Goal: Information Seeking & Learning: Check status

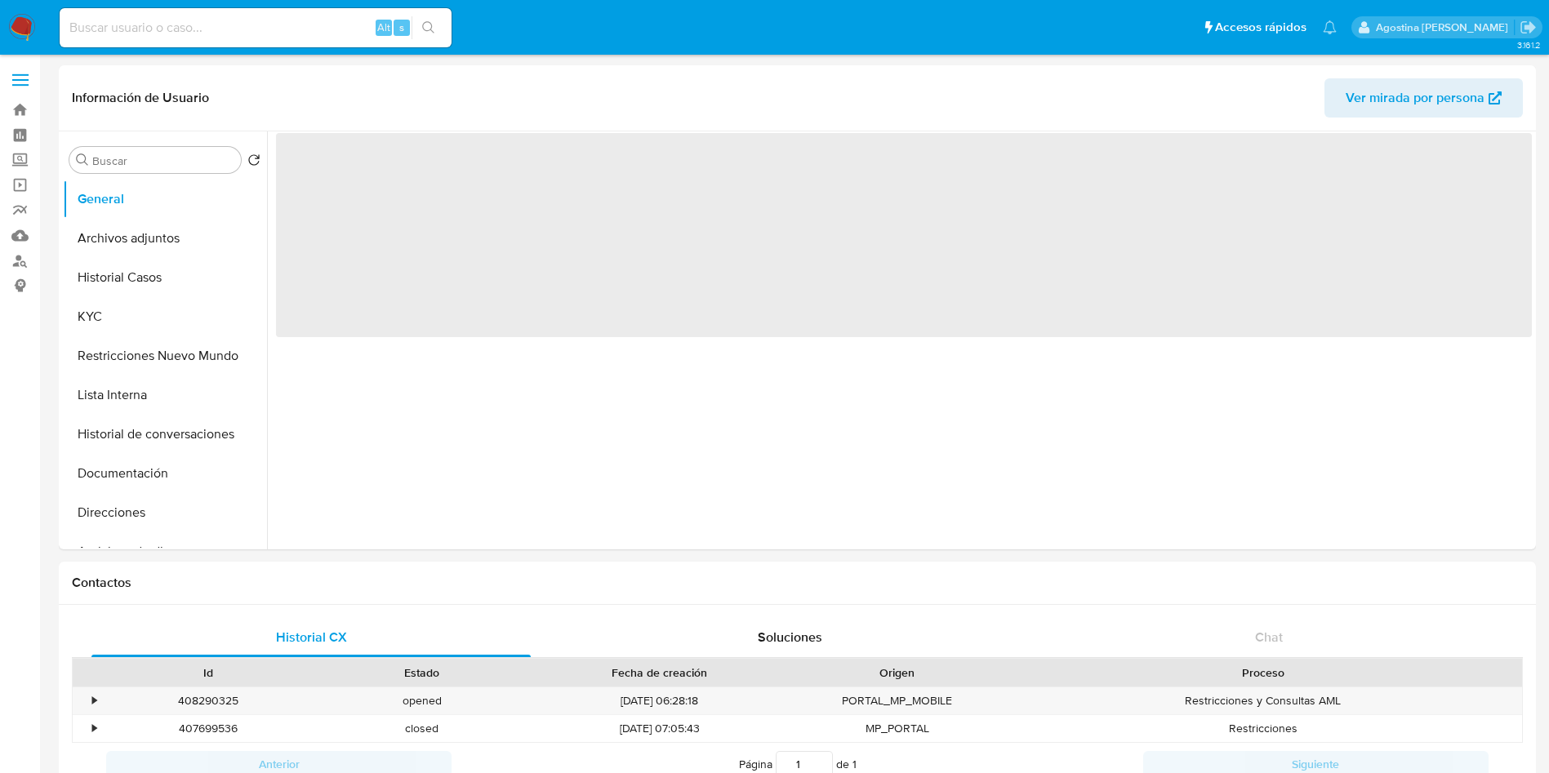
select select "10"
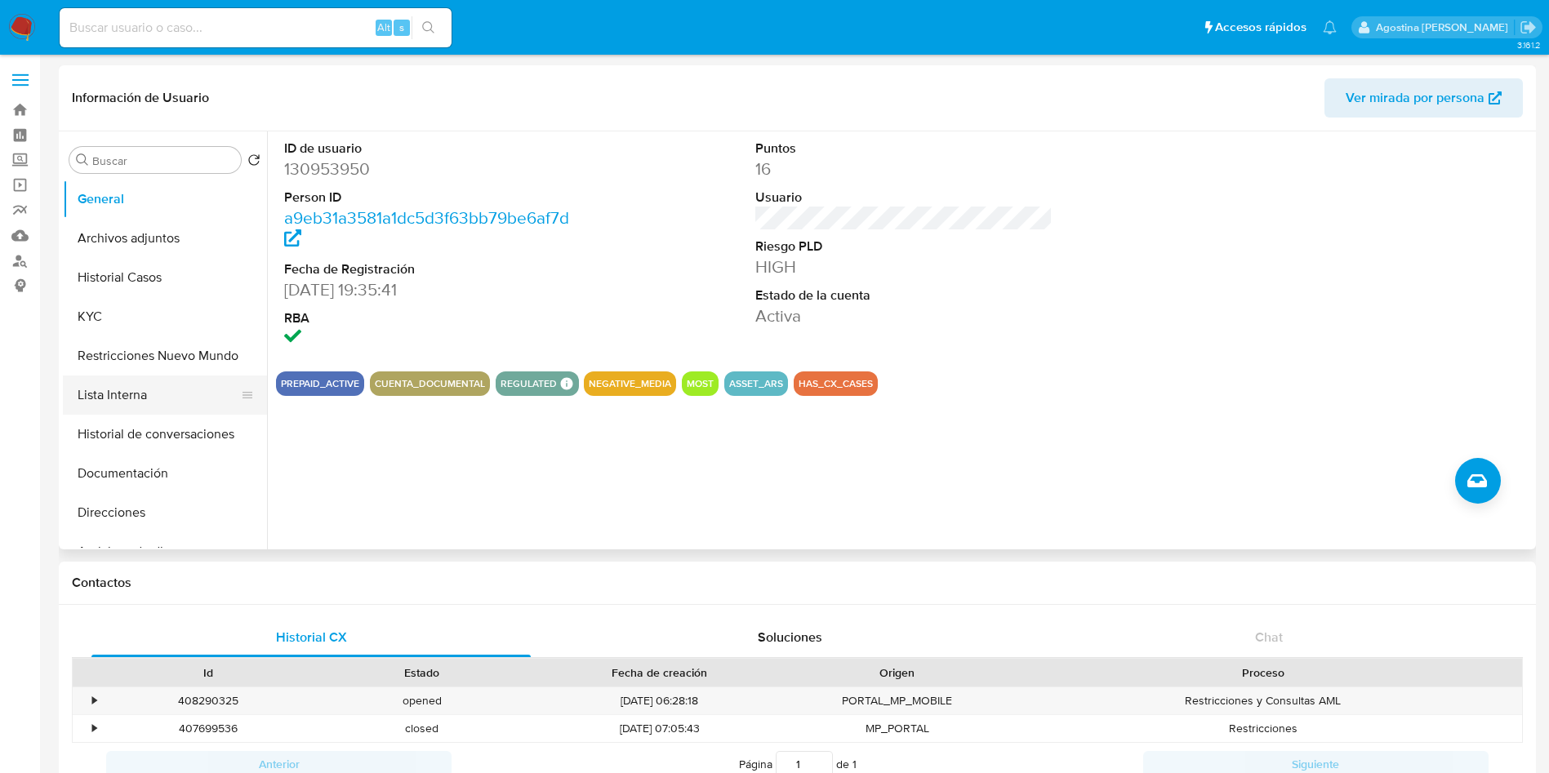
click at [179, 394] on button "Lista Interna" at bounding box center [158, 394] width 191 height 39
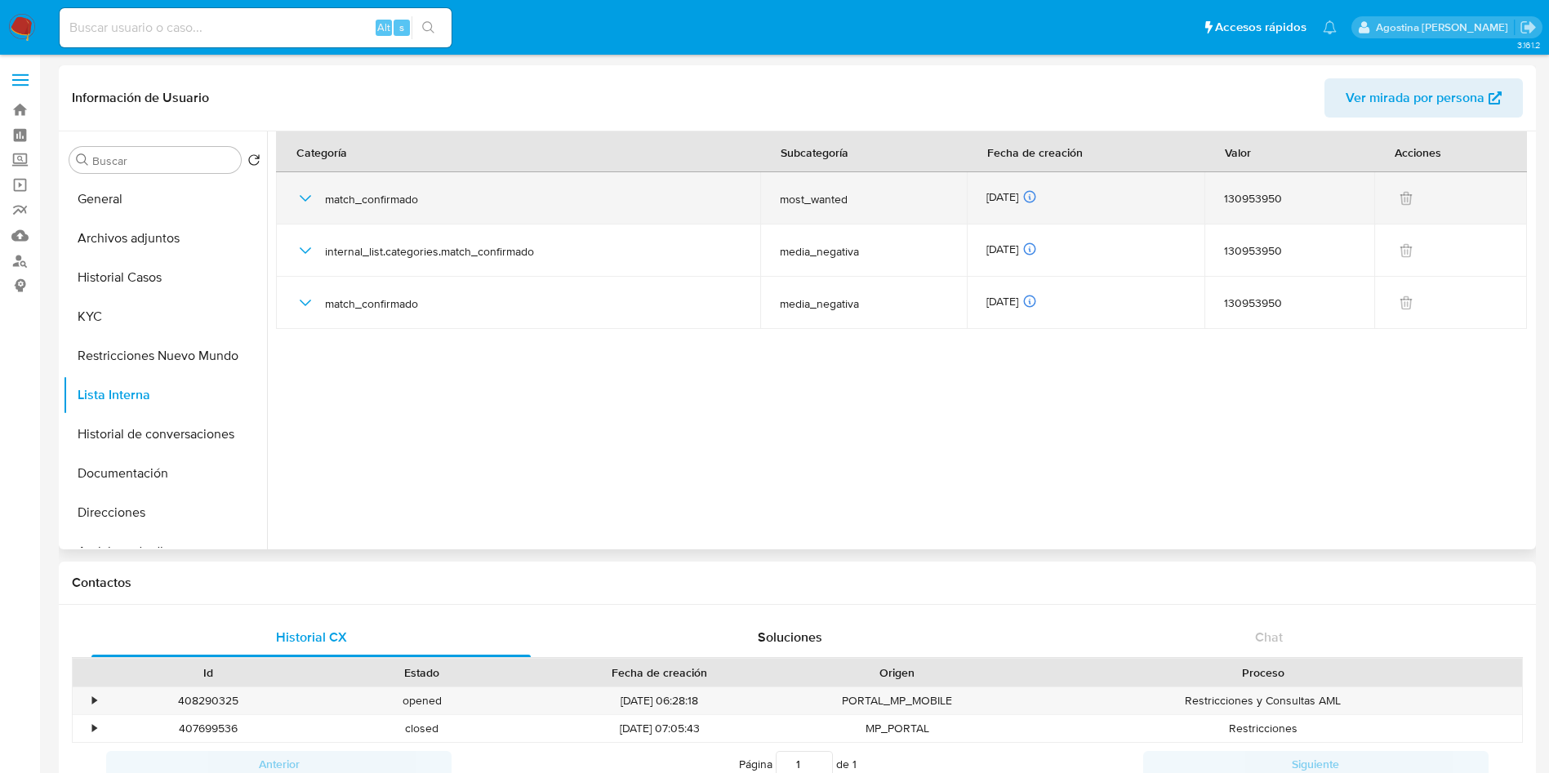
click at [312, 190] on icon "button" at bounding box center [305, 199] width 20 height 20
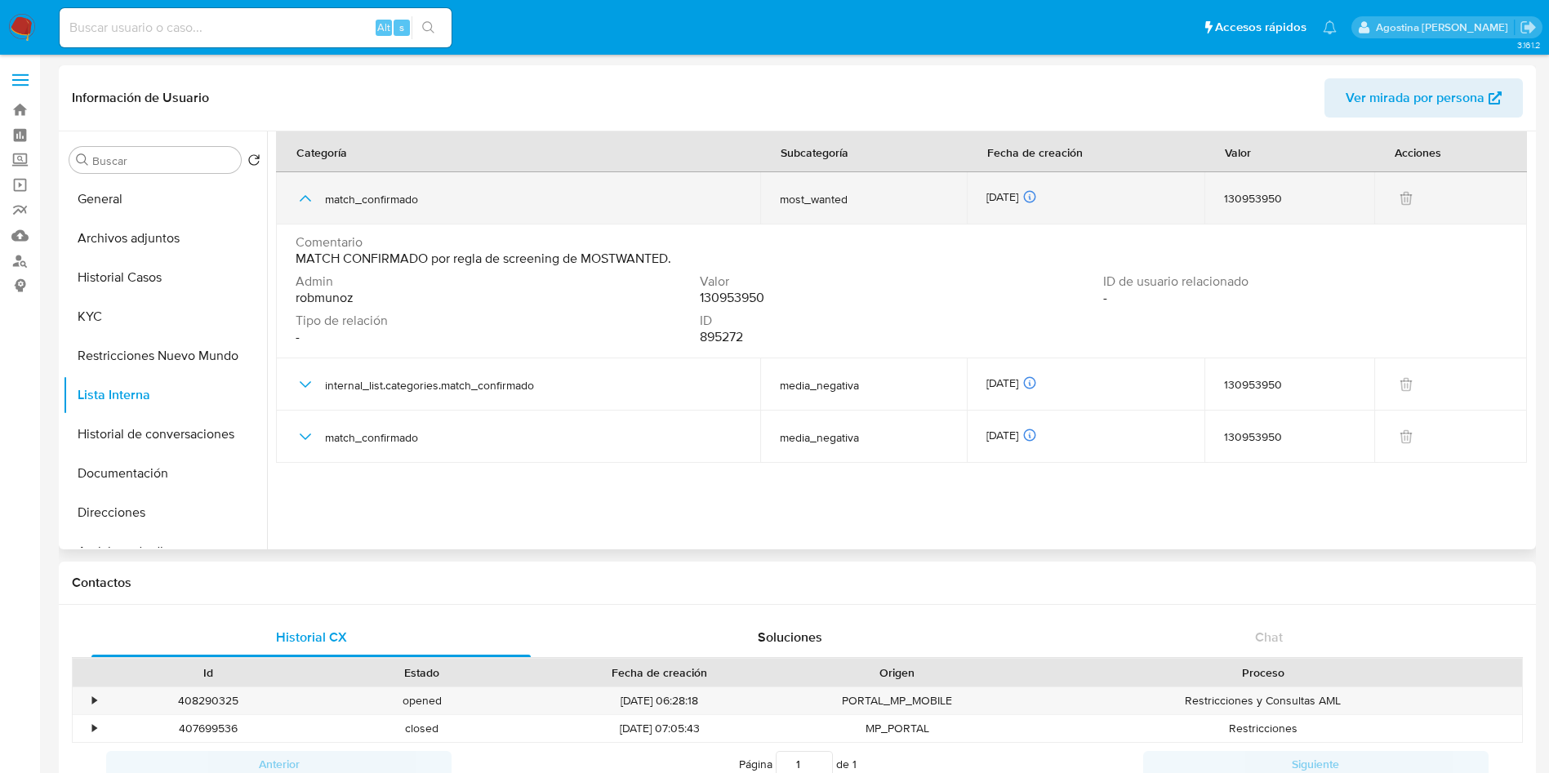
click at [312, 190] on icon "button" at bounding box center [305, 199] width 20 height 20
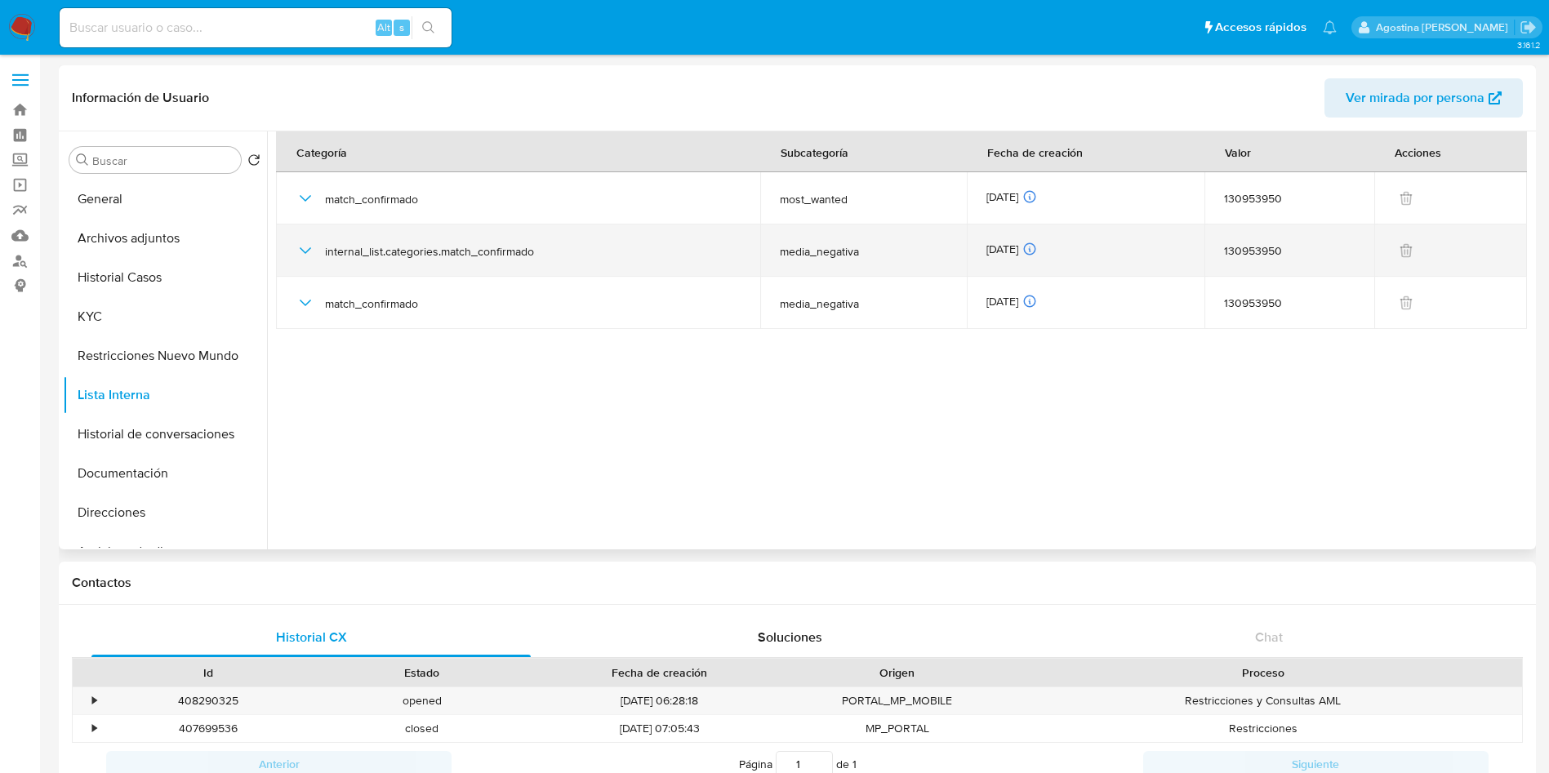
click at [304, 254] on icon "button" at bounding box center [305, 251] width 20 height 20
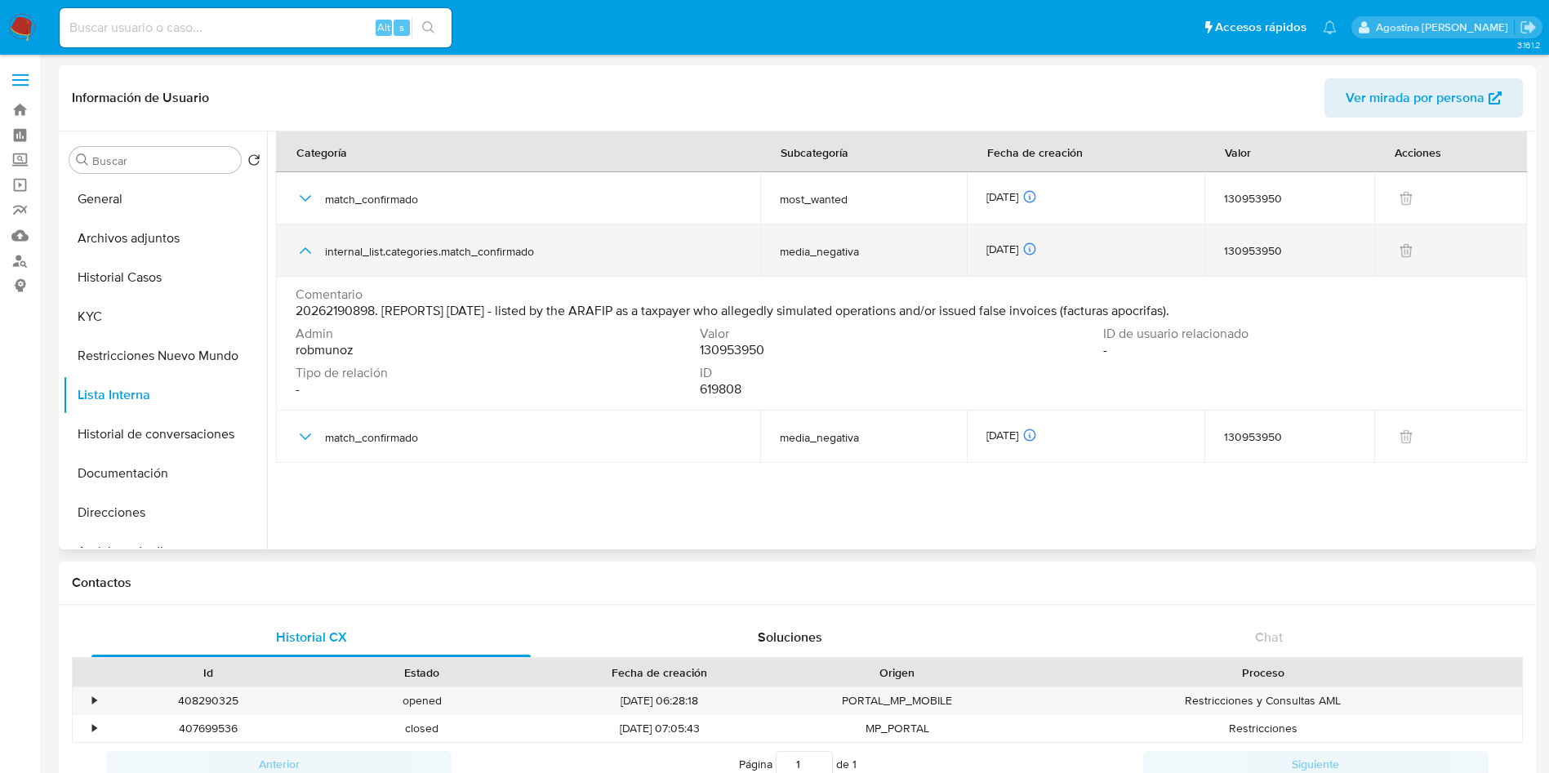
click at [304, 254] on icon "button" at bounding box center [305, 251] width 20 height 20
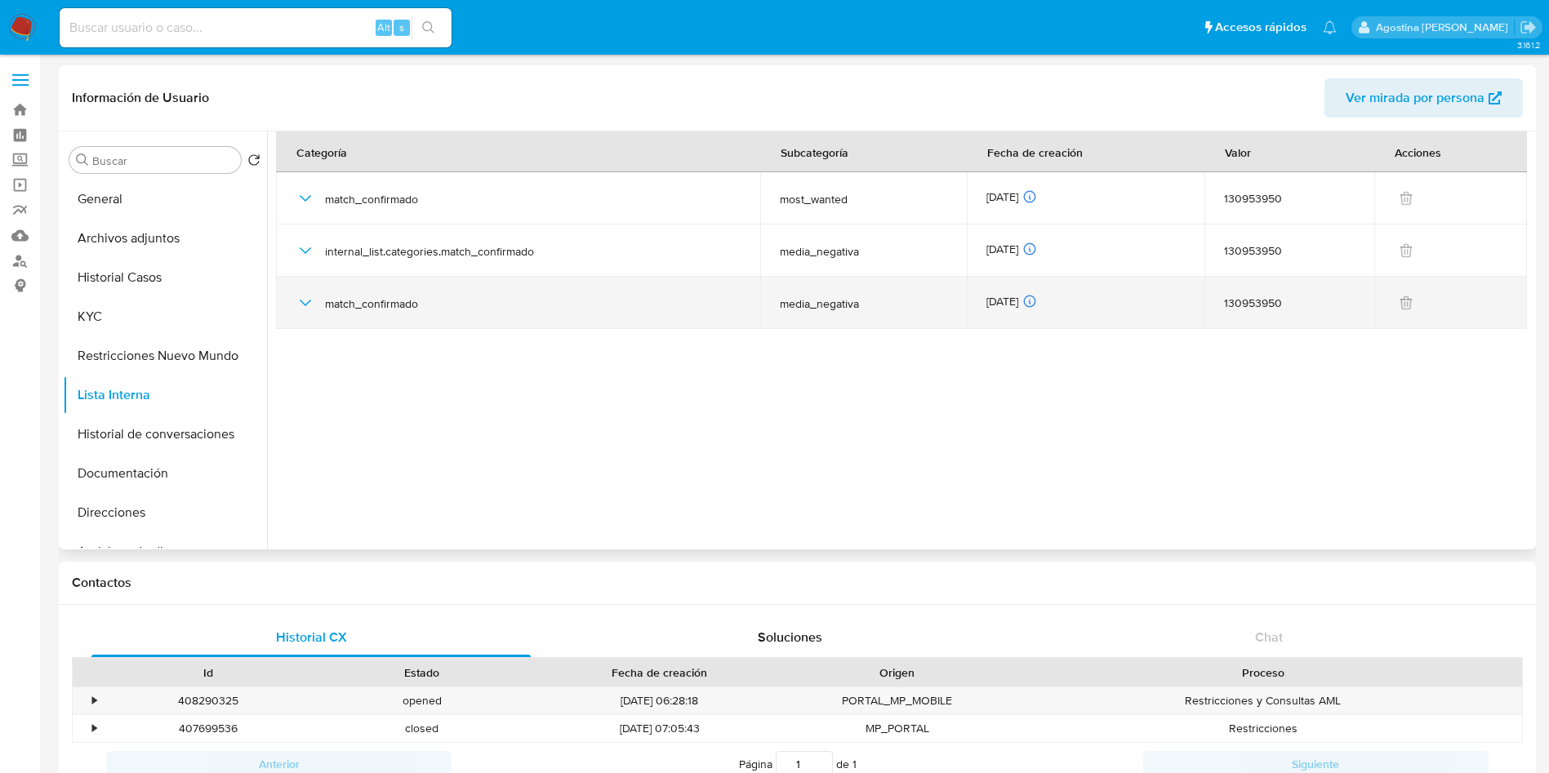
click at [298, 298] on icon "button" at bounding box center [305, 303] width 20 height 20
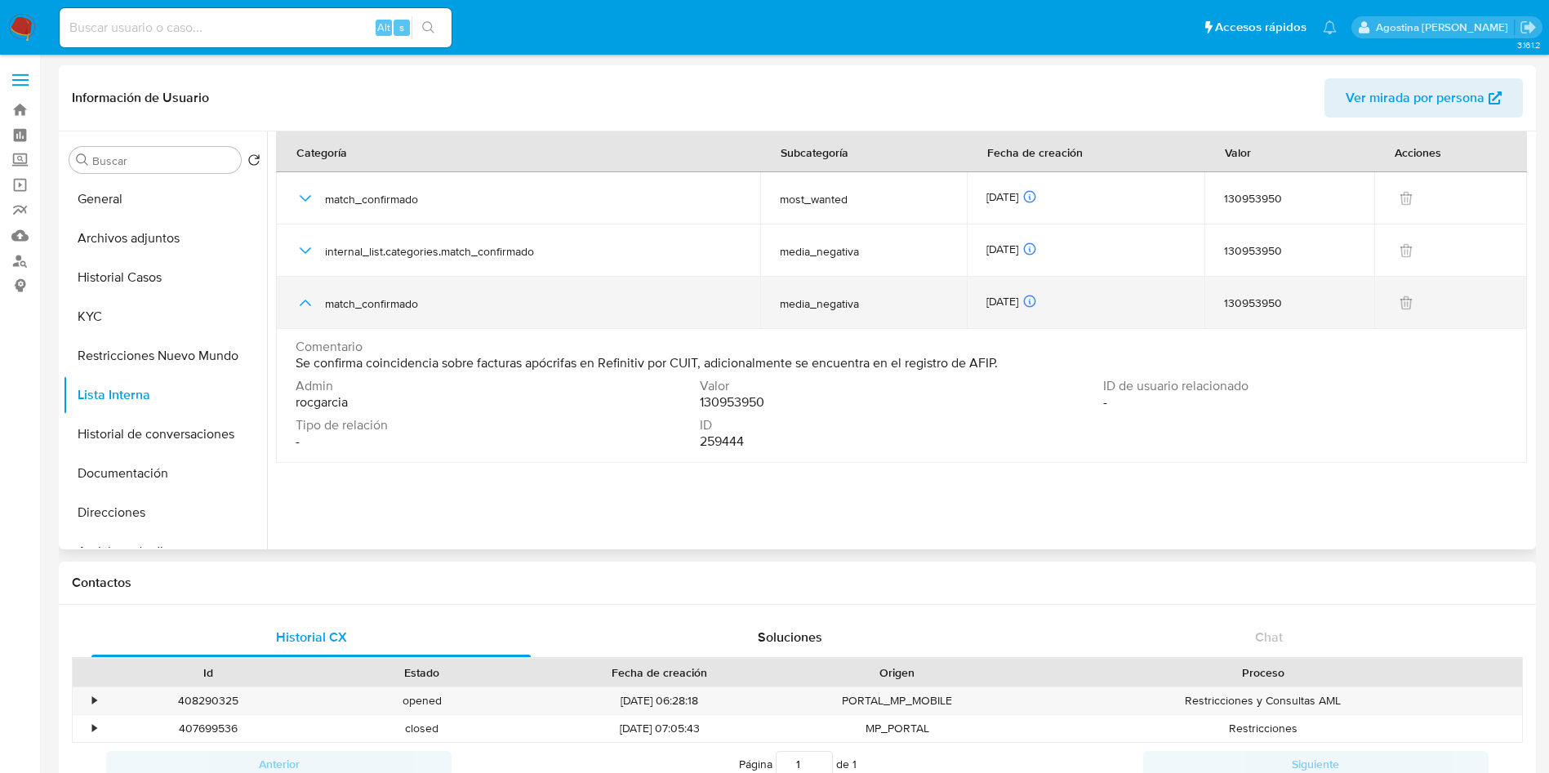
click at [298, 299] on icon "button" at bounding box center [305, 303] width 20 height 20
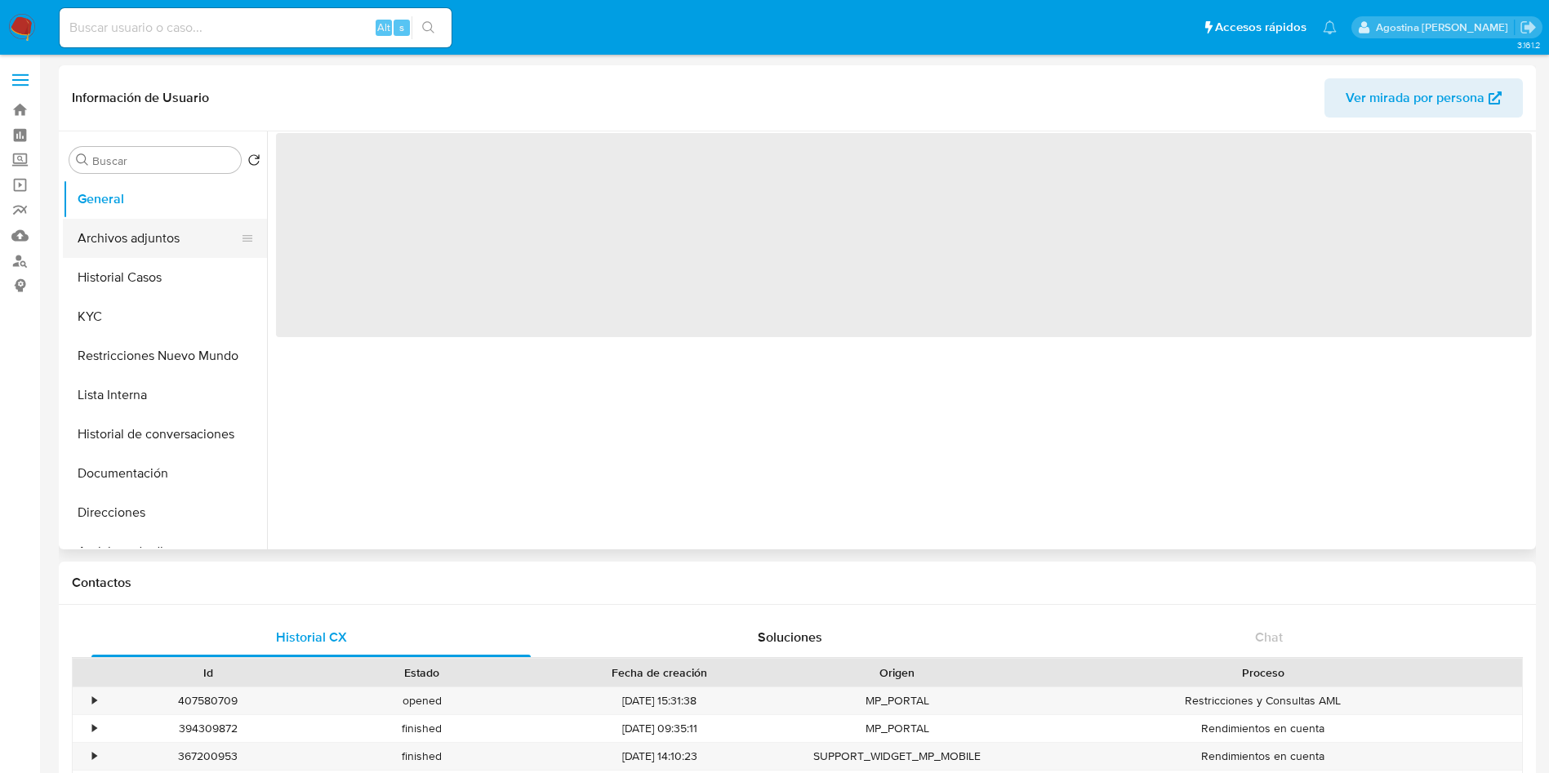
select select "10"
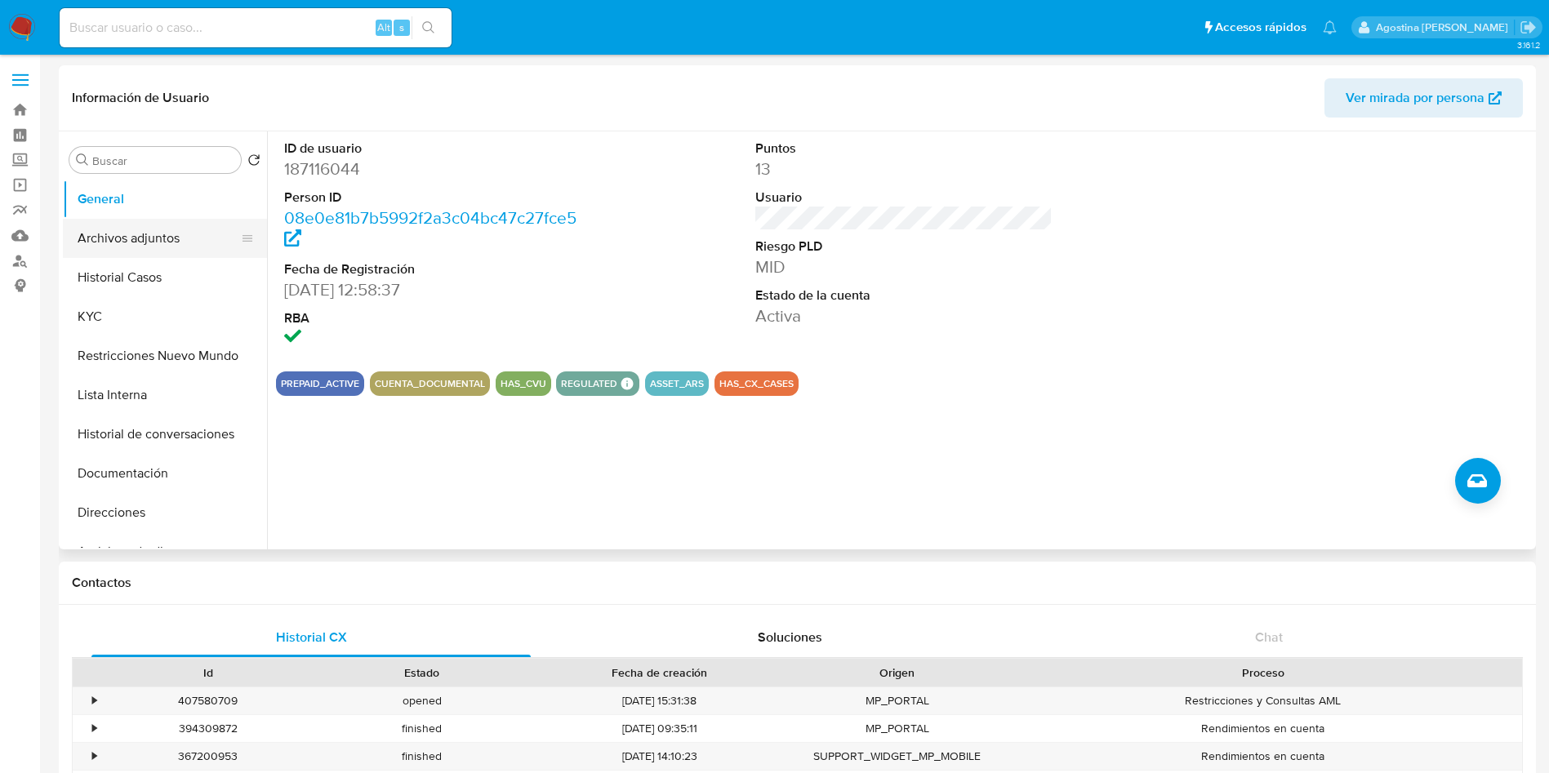
click at [188, 250] on button "Archivos adjuntos" at bounding box center [158, 238] width 191 height 39
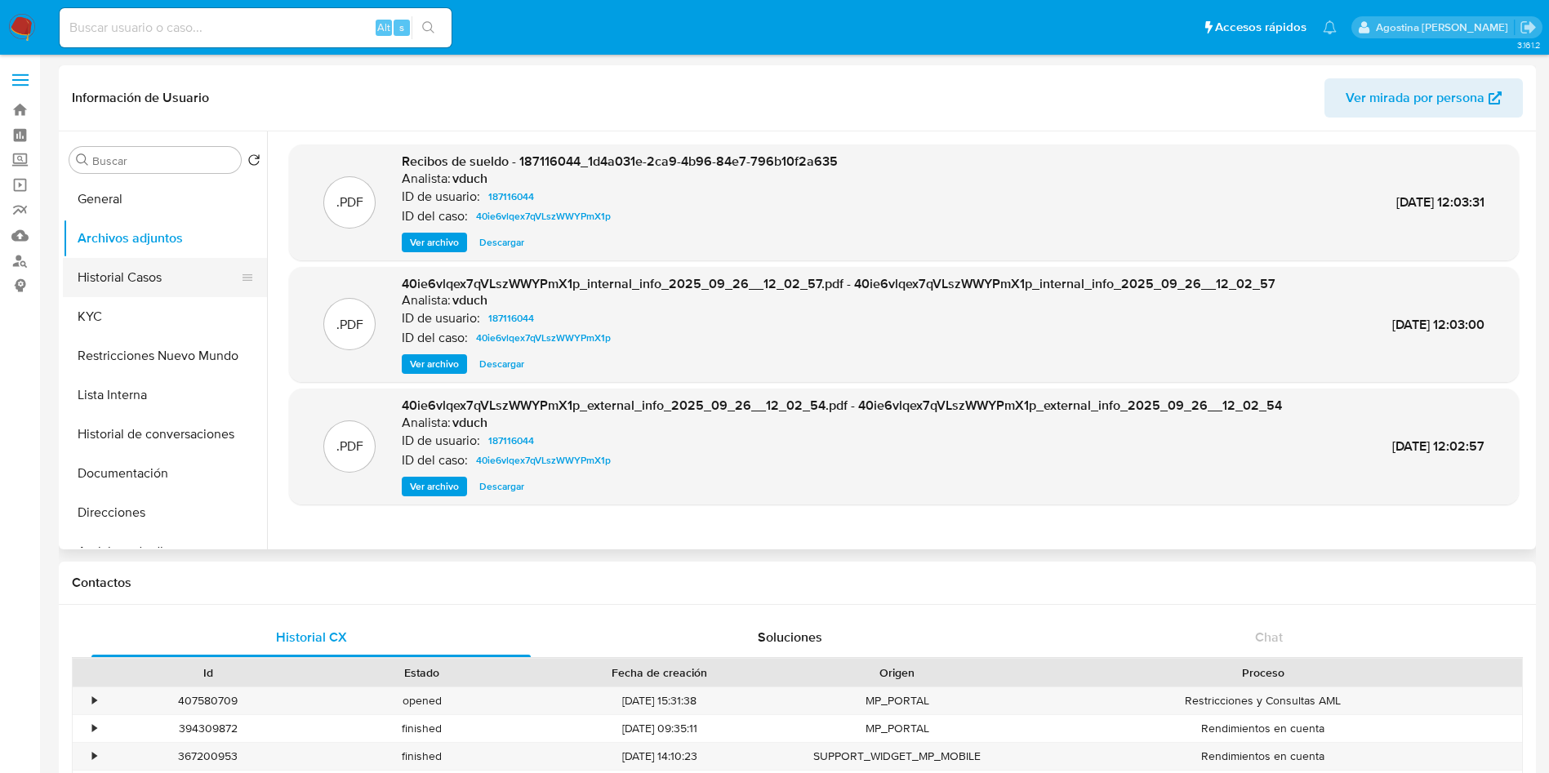
click at [147, 285] on button "Historial Casos" at bounding box center [158, 277] width 191 height 39
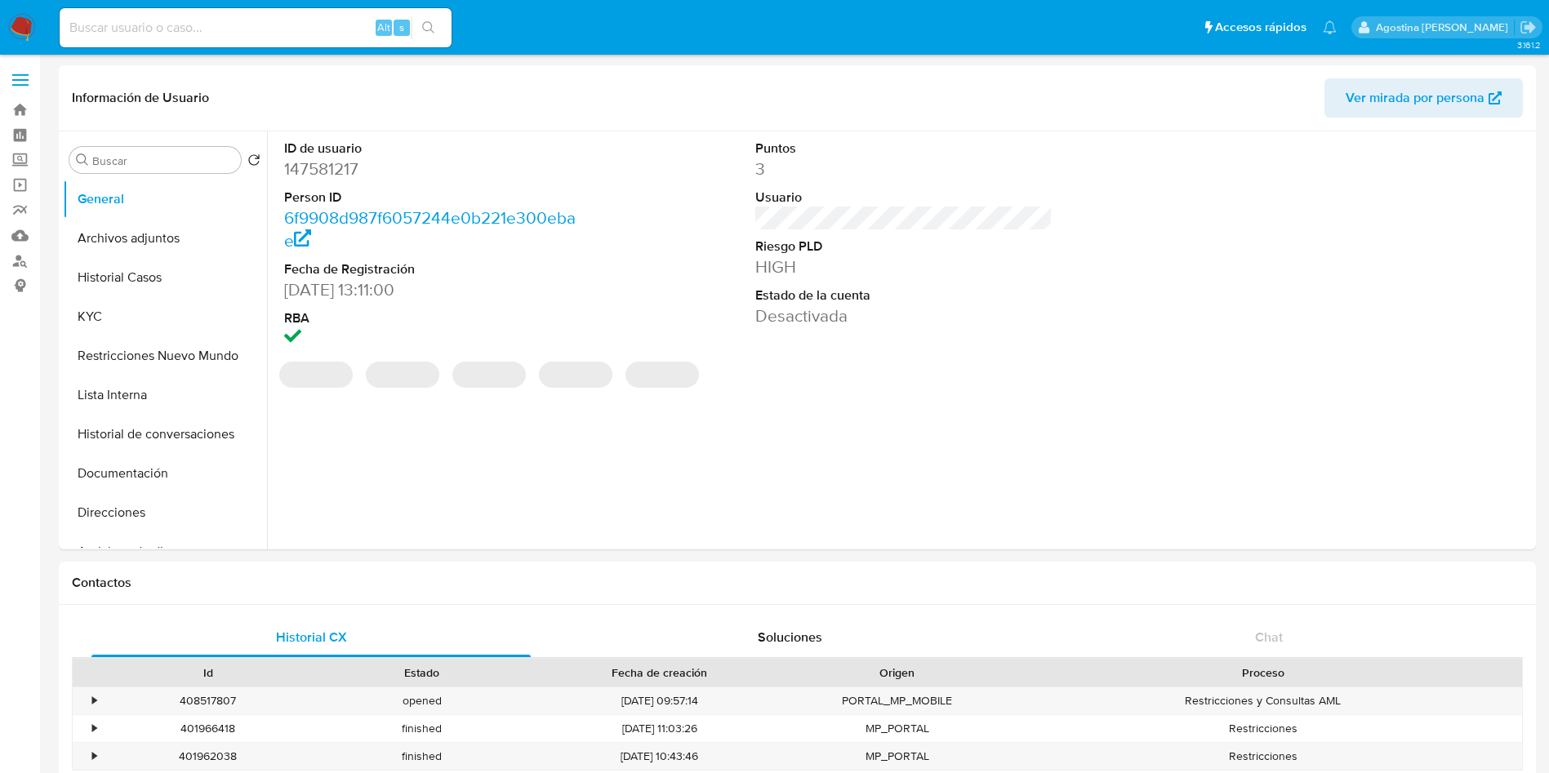
select select "10"
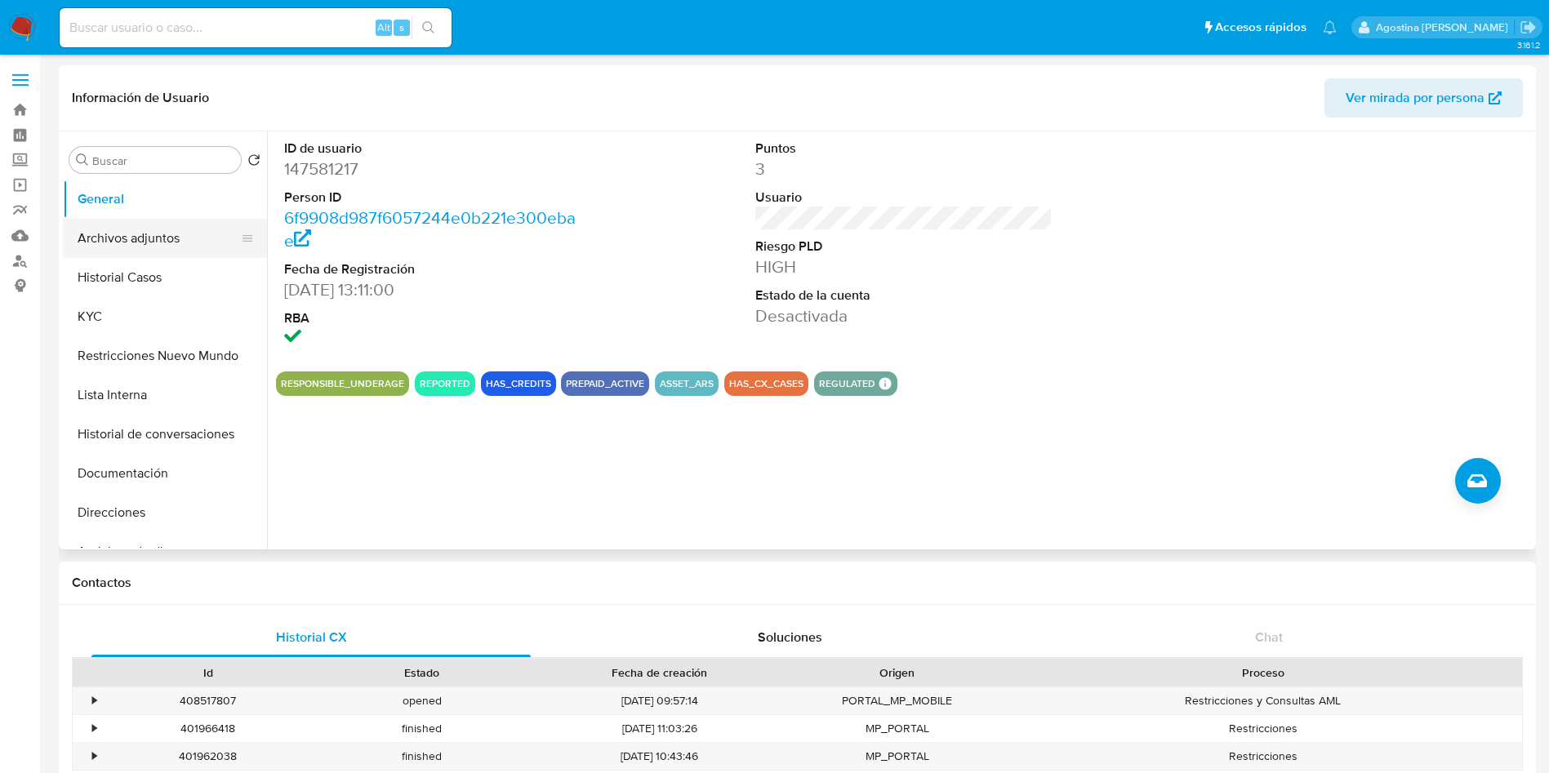
click at [182, 244] on button "Archivos adjuntos" at bounding box center [158, 238] width 191 height 39
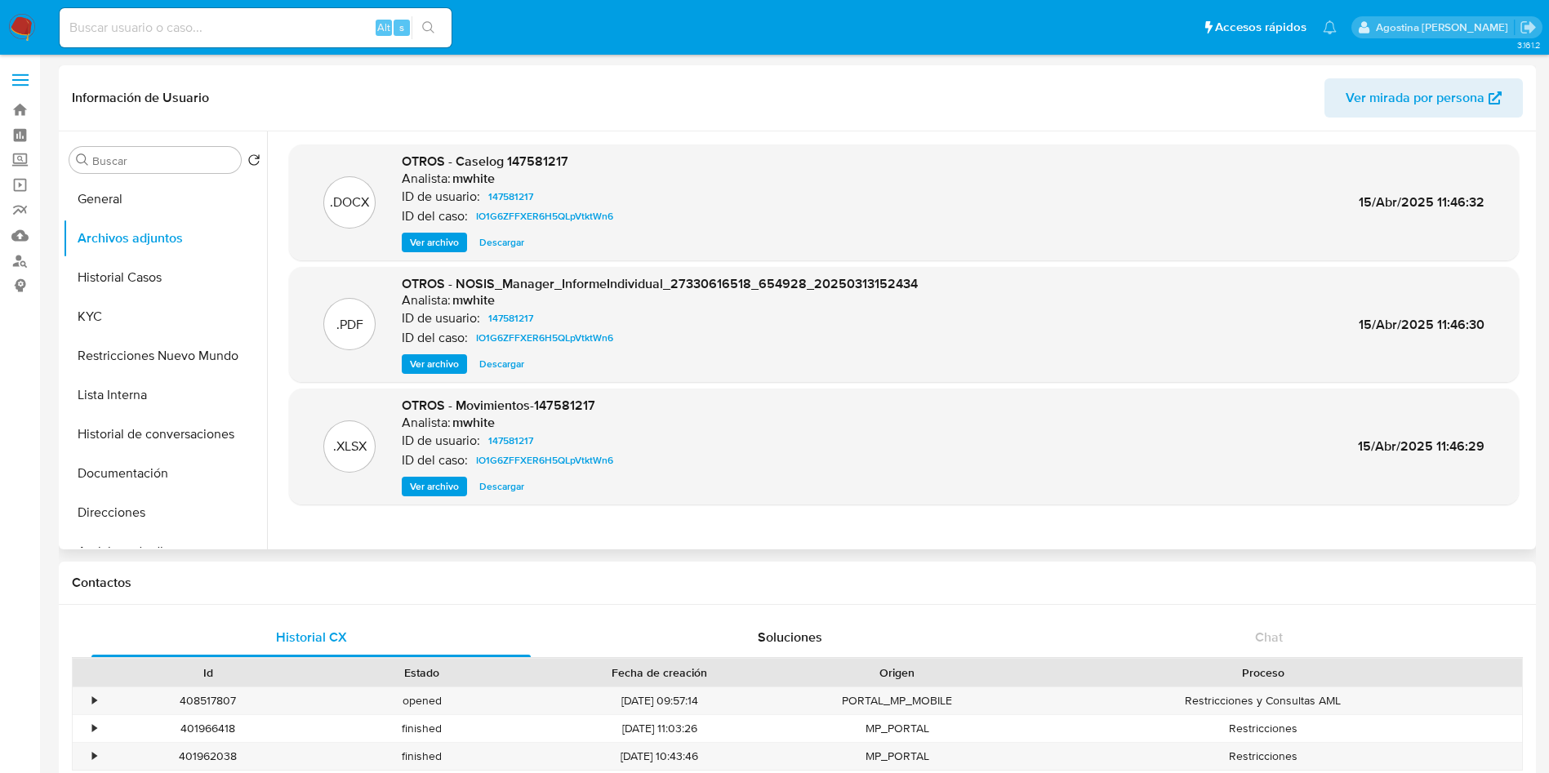
click at [414, 246] on span "Ver archivo" at bounding box center [434, 242] width 49 height 16
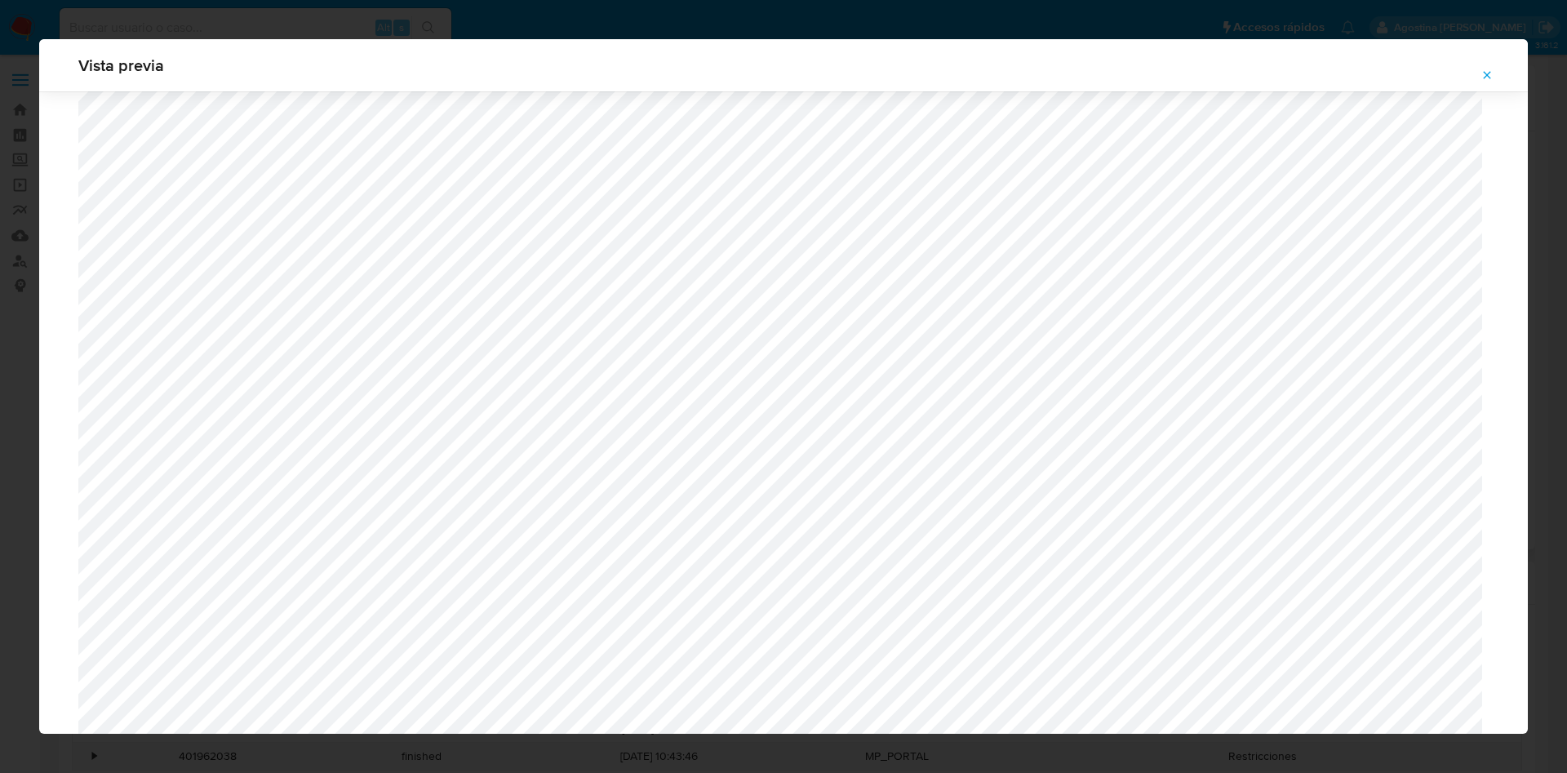
scroll to position [1069, 0]
click at [1481, 69] on button "Attachment preview" at bounding box center [1487, 75] width 36 height 26
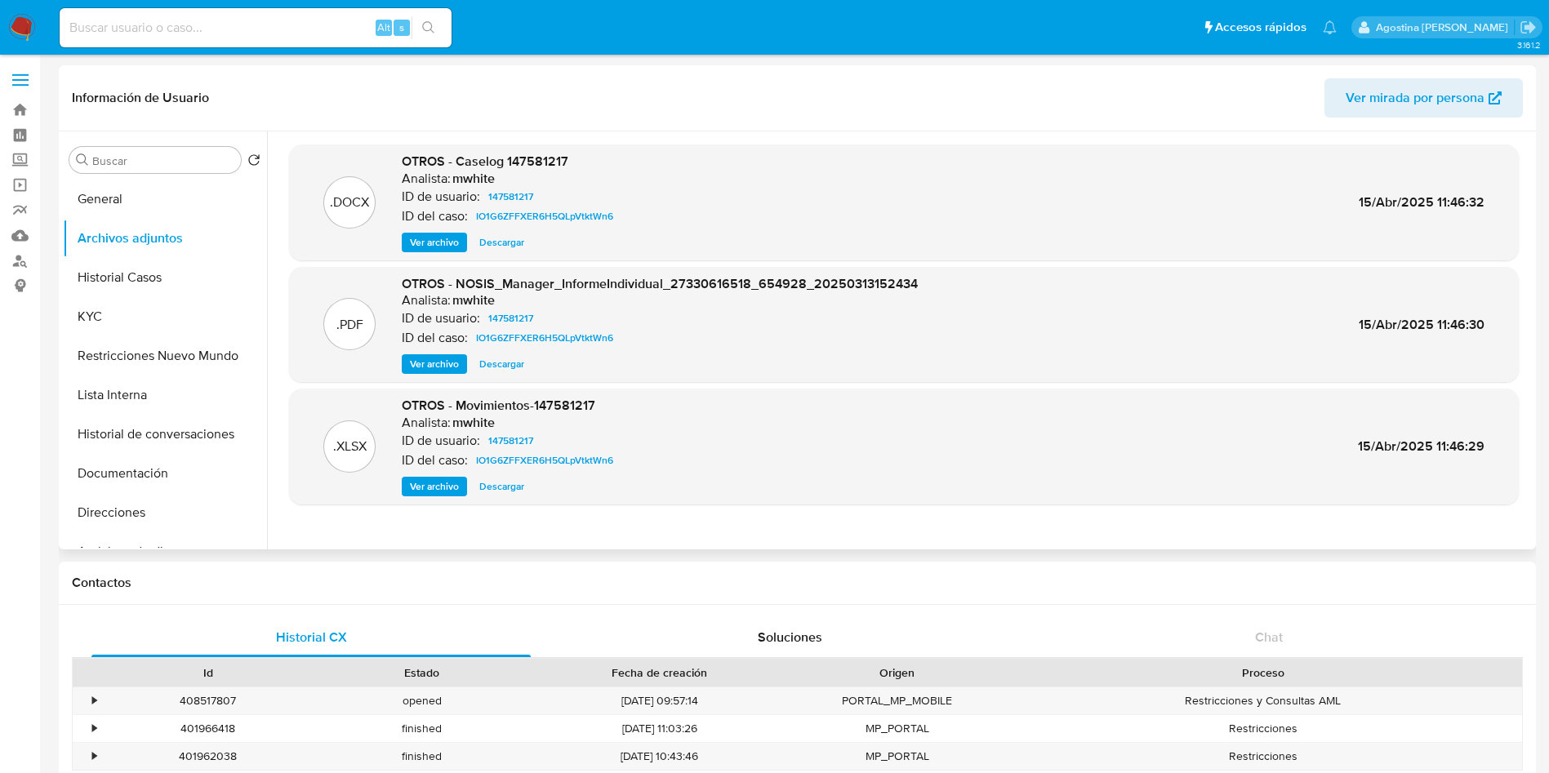
click at [440, 242] on span "Ver archivo" at bounding box center [434, 242] width 49 height 16
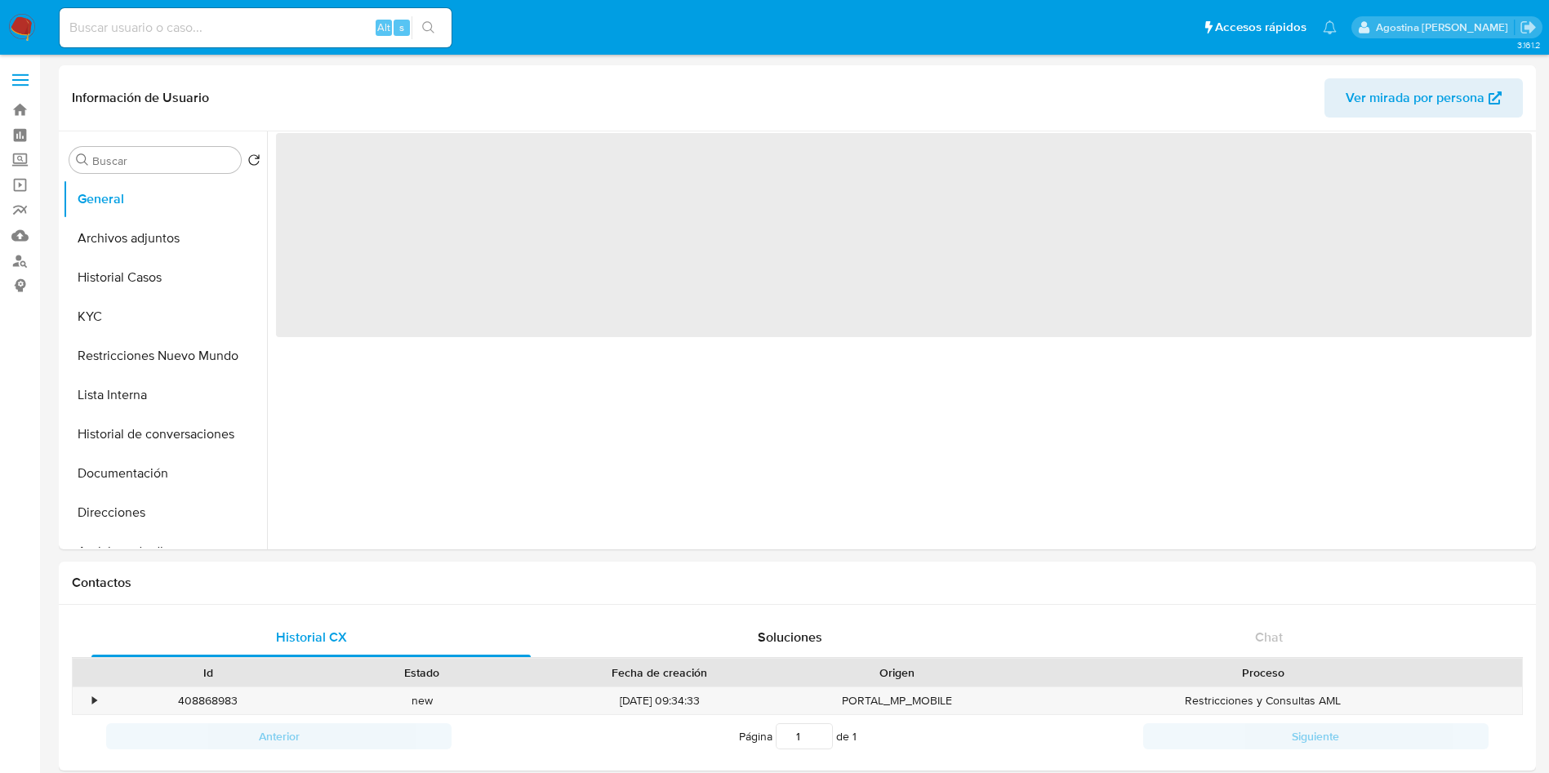
select select "10"
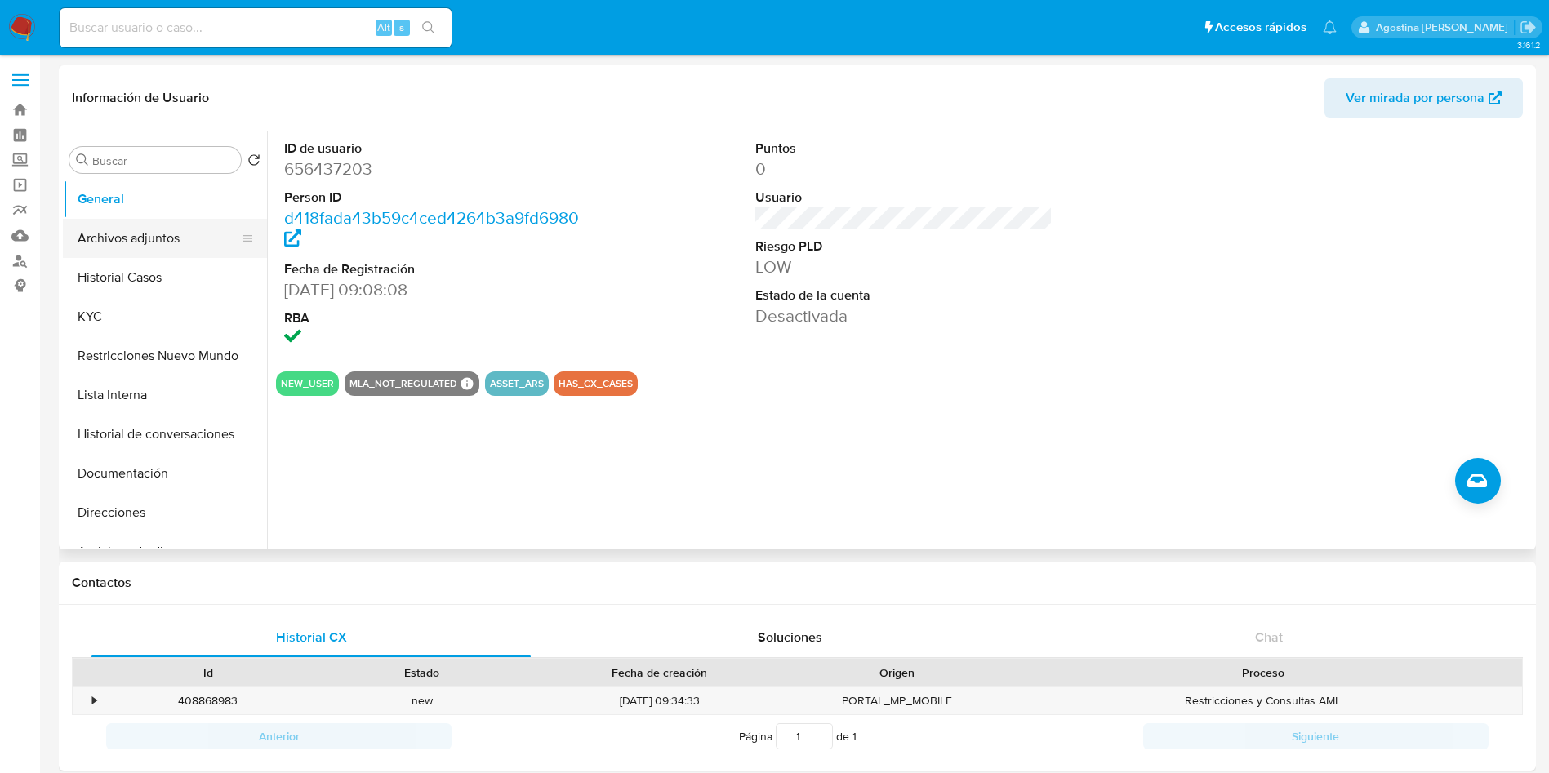
click at [185, 247] on button "Archivos adjuntos" at bounding box center [158, 238] width 191 height 39
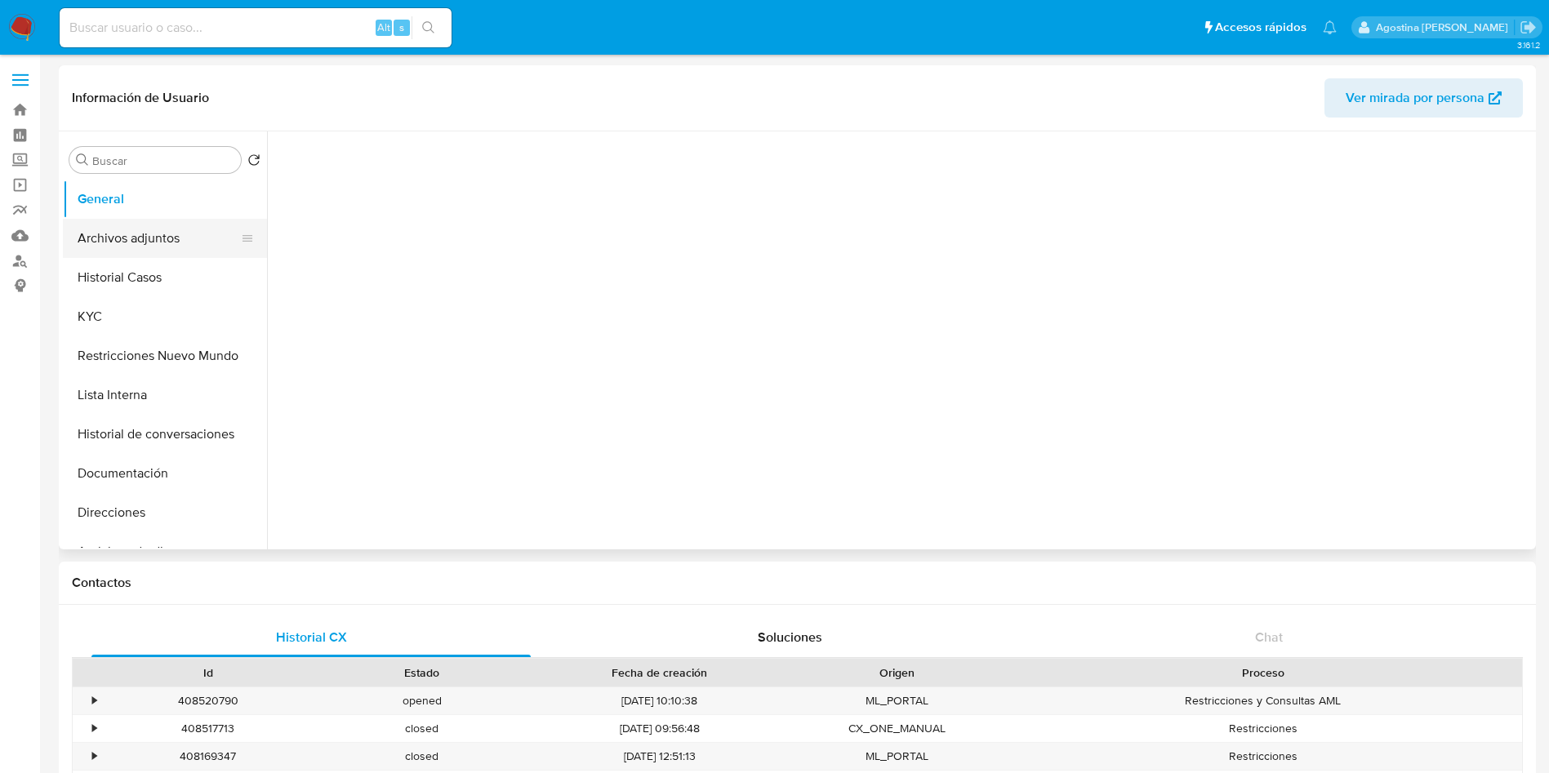
select select "10"
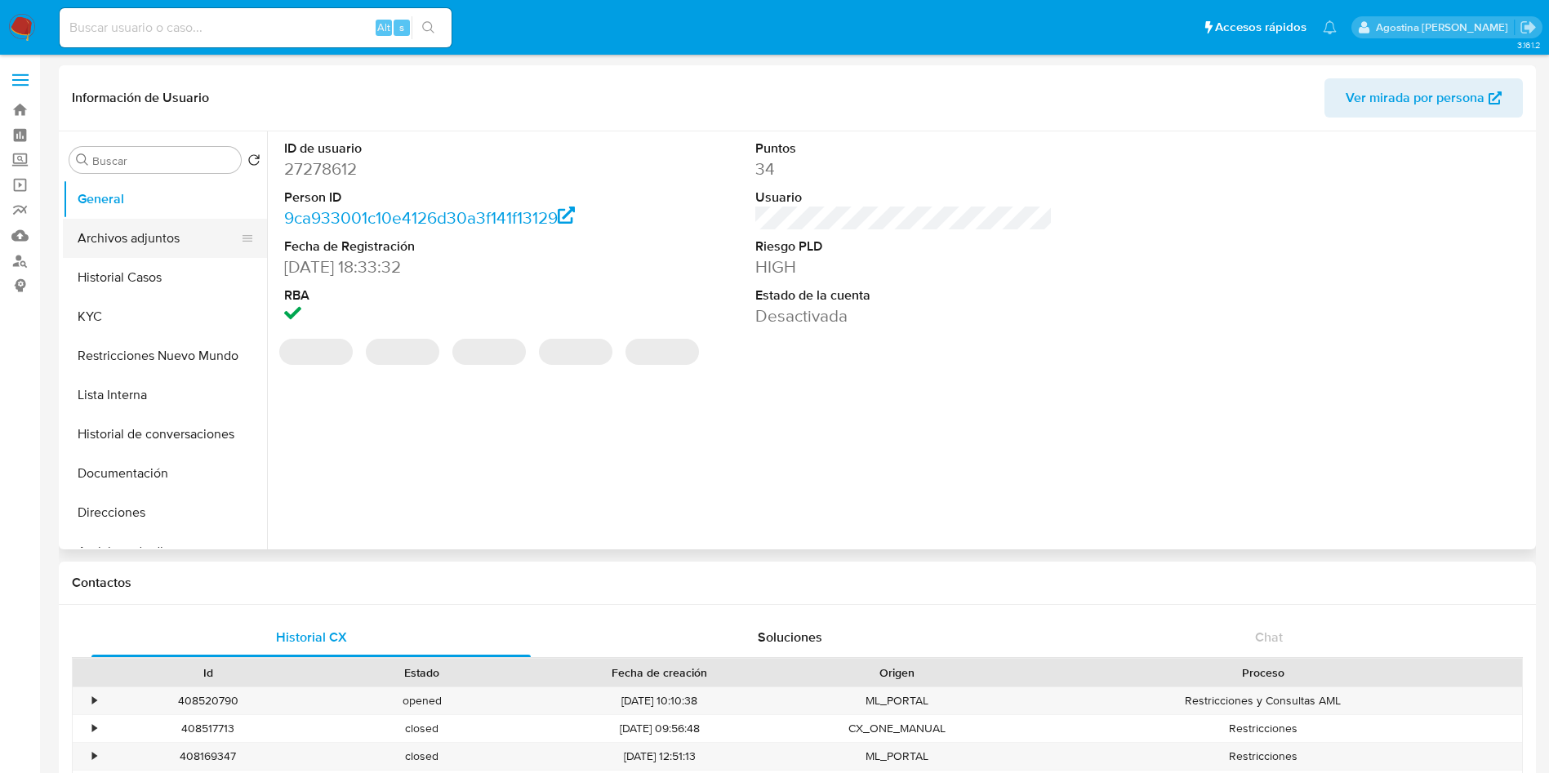
click at [179, 233] on button "Archivos adjuntos" at bounding box center [158, 238] width 191 height 39
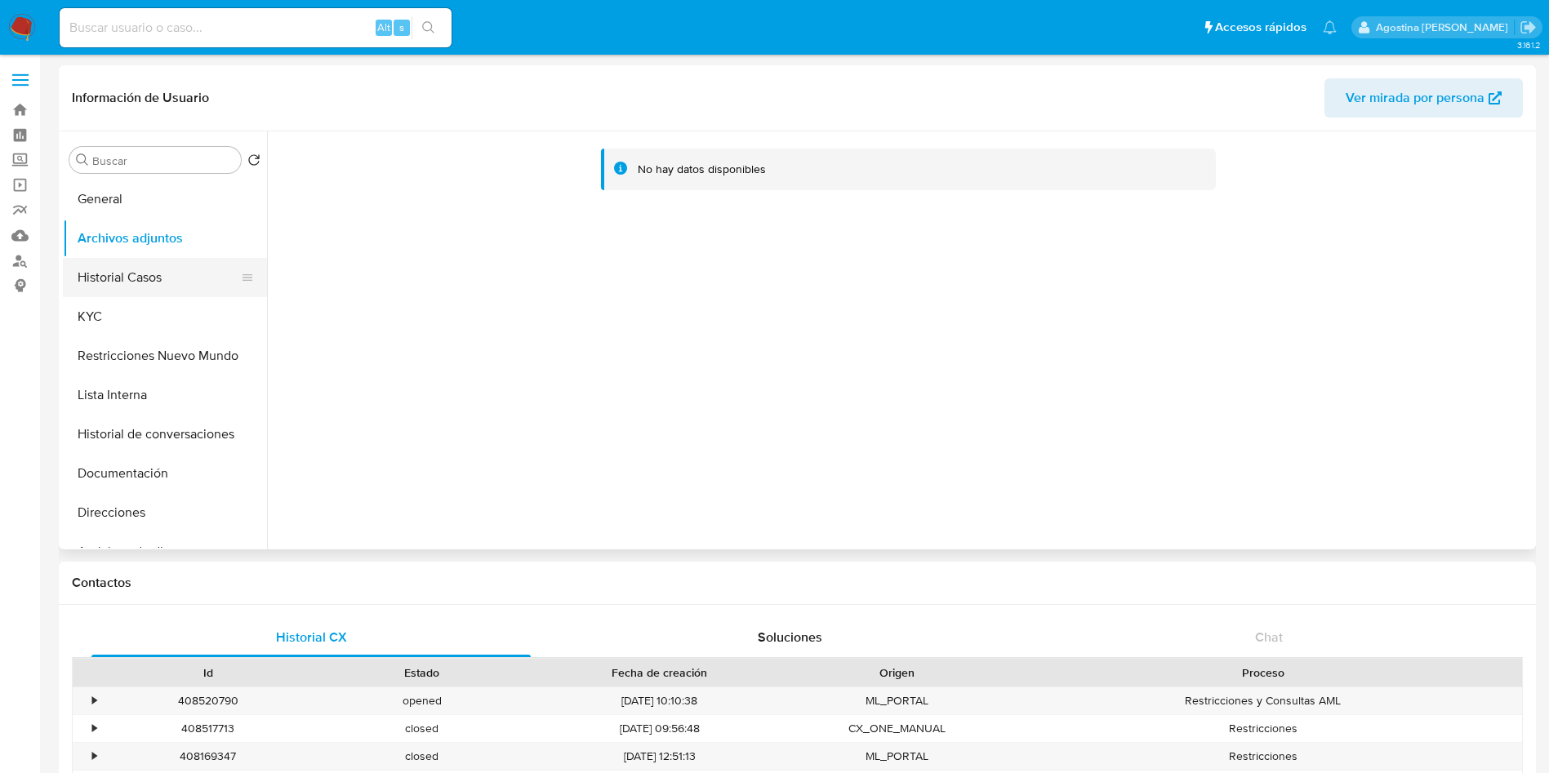
click at [165, 266] on button "Historial Casos" at bounding box center [158, 277] width 191 height 39
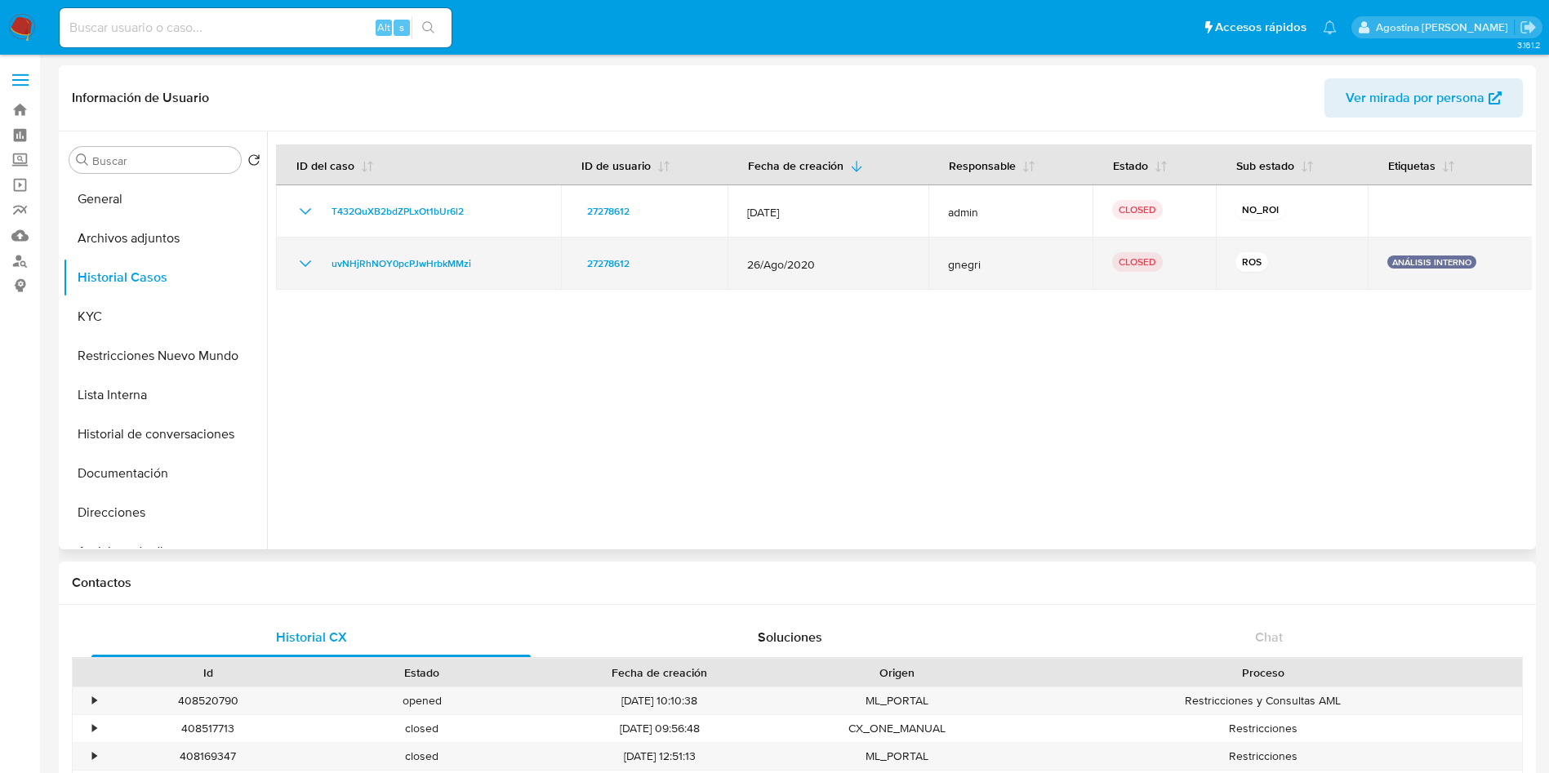
click at [307, 261] on icon "Mostrar/Ocultar" at bounding box center [305, 264] width 20 height 20
